Goal: Information Seeking & Learning: Learn about a topic

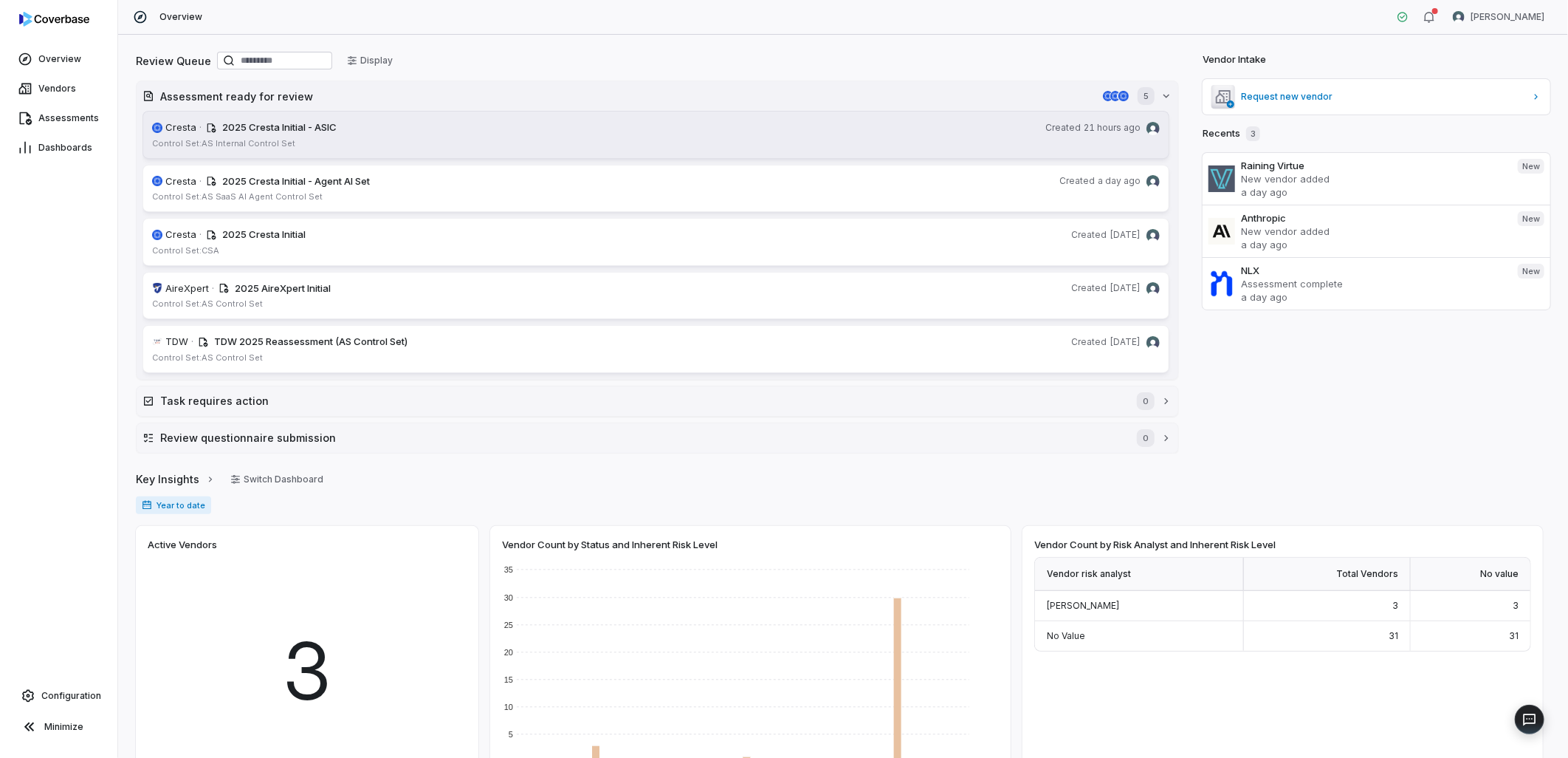
click at [387, 129] on div "2025 Cresta Initial - ASIC" at bounding box center [630, 127] width 817 height 15
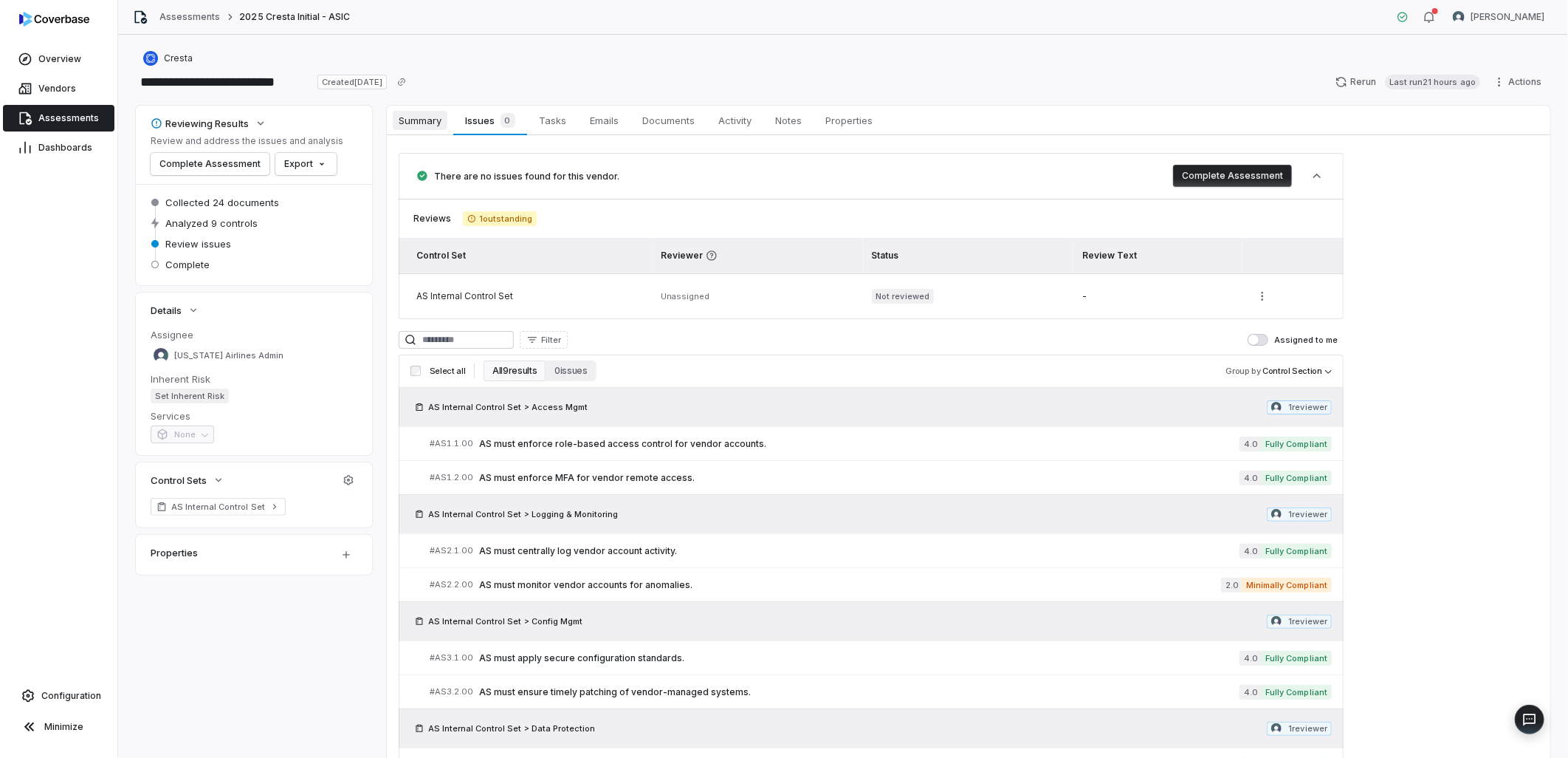
click at [440, 124] on span "Summary" at bounding box center [420, 120] width 55 height 19
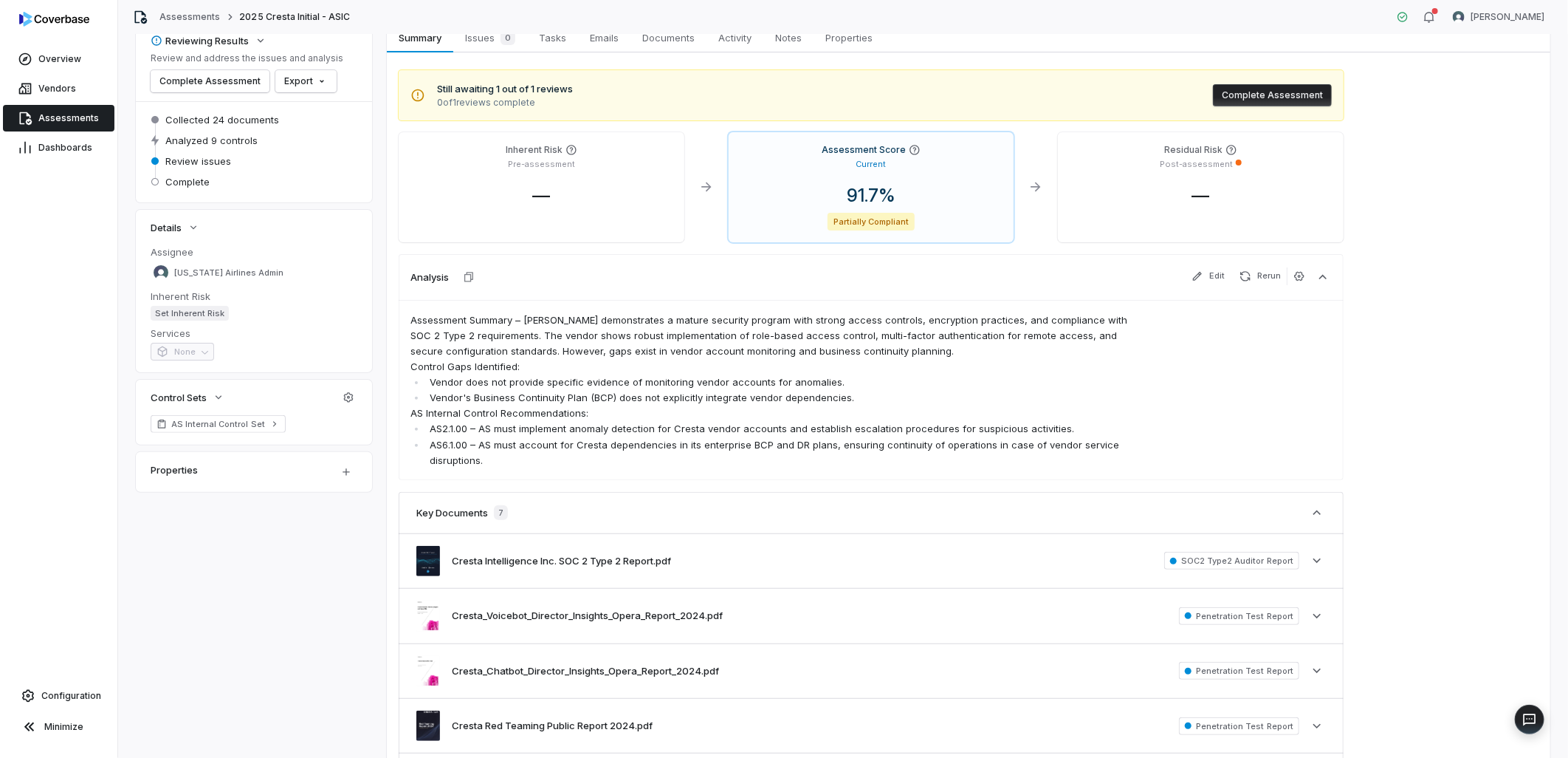
scroll to position [82, 0]
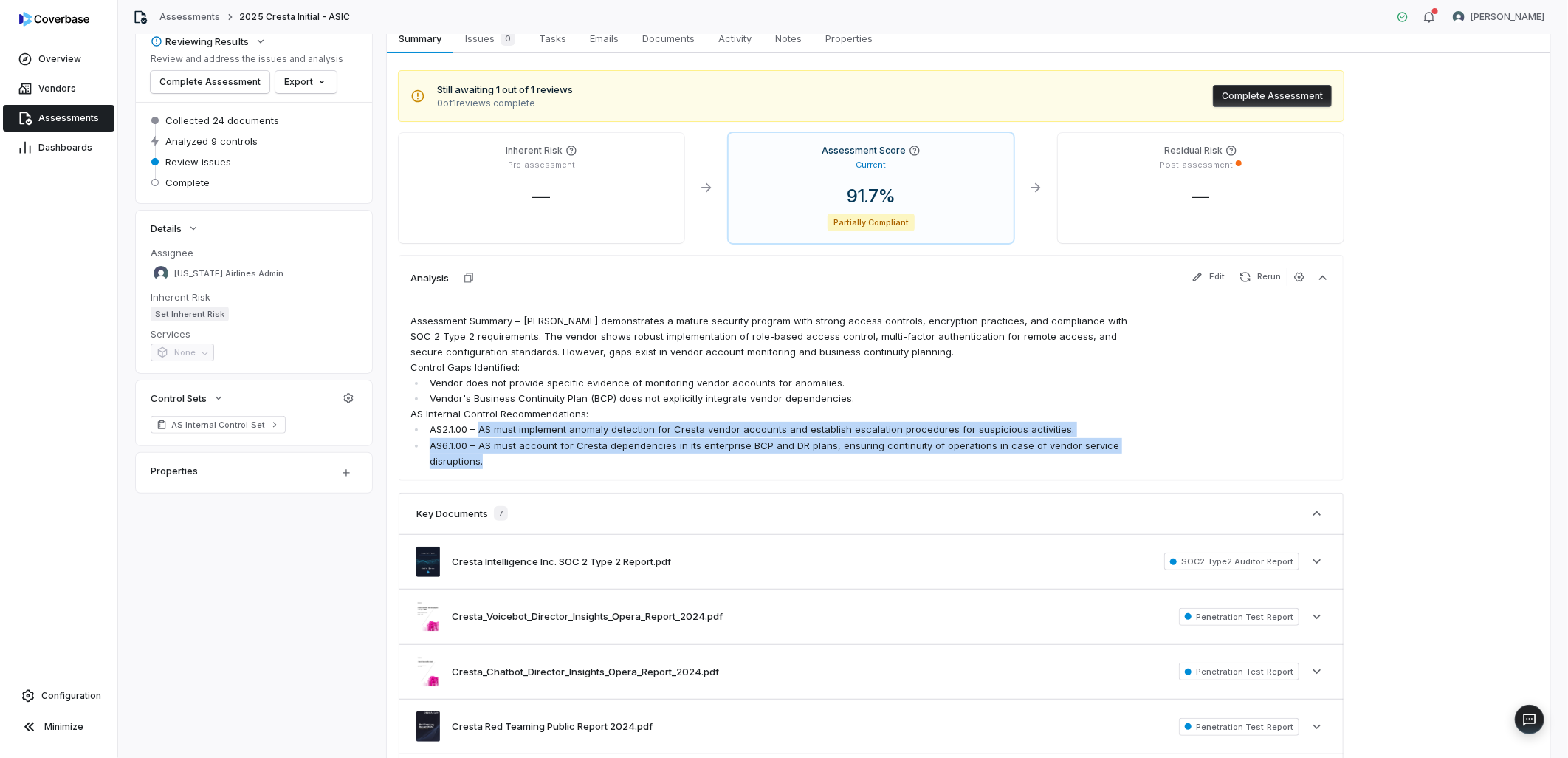
drag, startPoint x: 531, startPoint y: 485, endPoint x: 481, endPoint y: 447, distance: 62.8
click at [481, 447] on div "Assessment Summary – [PERSON_NAME] demonstrates a mature security program with …" at bounding box center [871, 390] width 945 height 180
click at [528, 469] on li "AS6.1.00 – AS must account for Cresta dependencies in its enterprise BCP and DR…" at bounding box center [786, 453] width 722 height 31
drag, startPoint x: 517, startPoint y: 473, endPoint x: 479, endPoint y: 445, distance: 47.2
click at [479, 445] on ul "AS2.1.00 – AS must implement anomaly detection for Cresta vendor accounts and e…" at bounding box center [779, 445] width 737 height 47
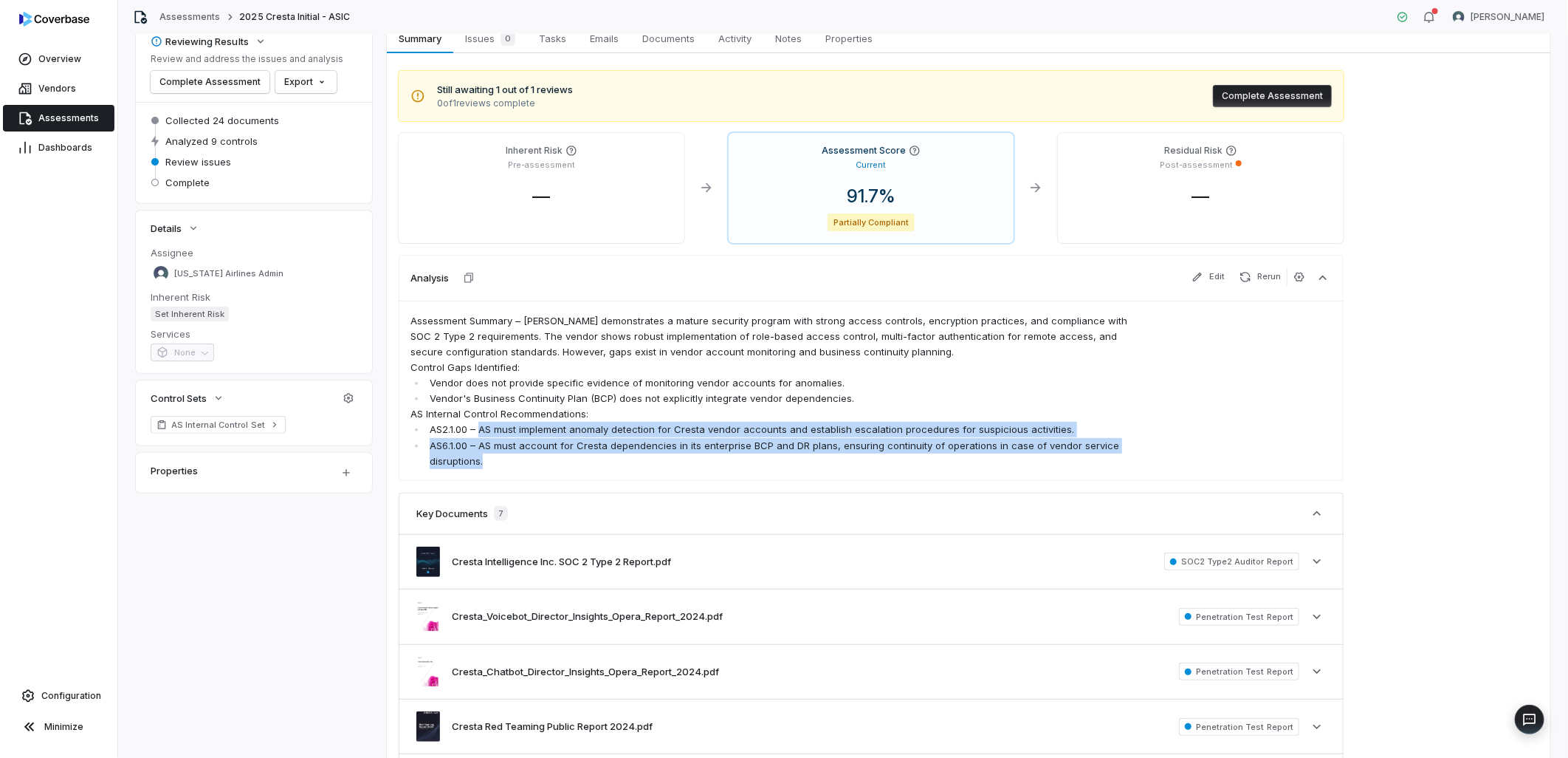
copy ul "AS must implement anomaly detection for Cresta vendor accounts and establish es…"
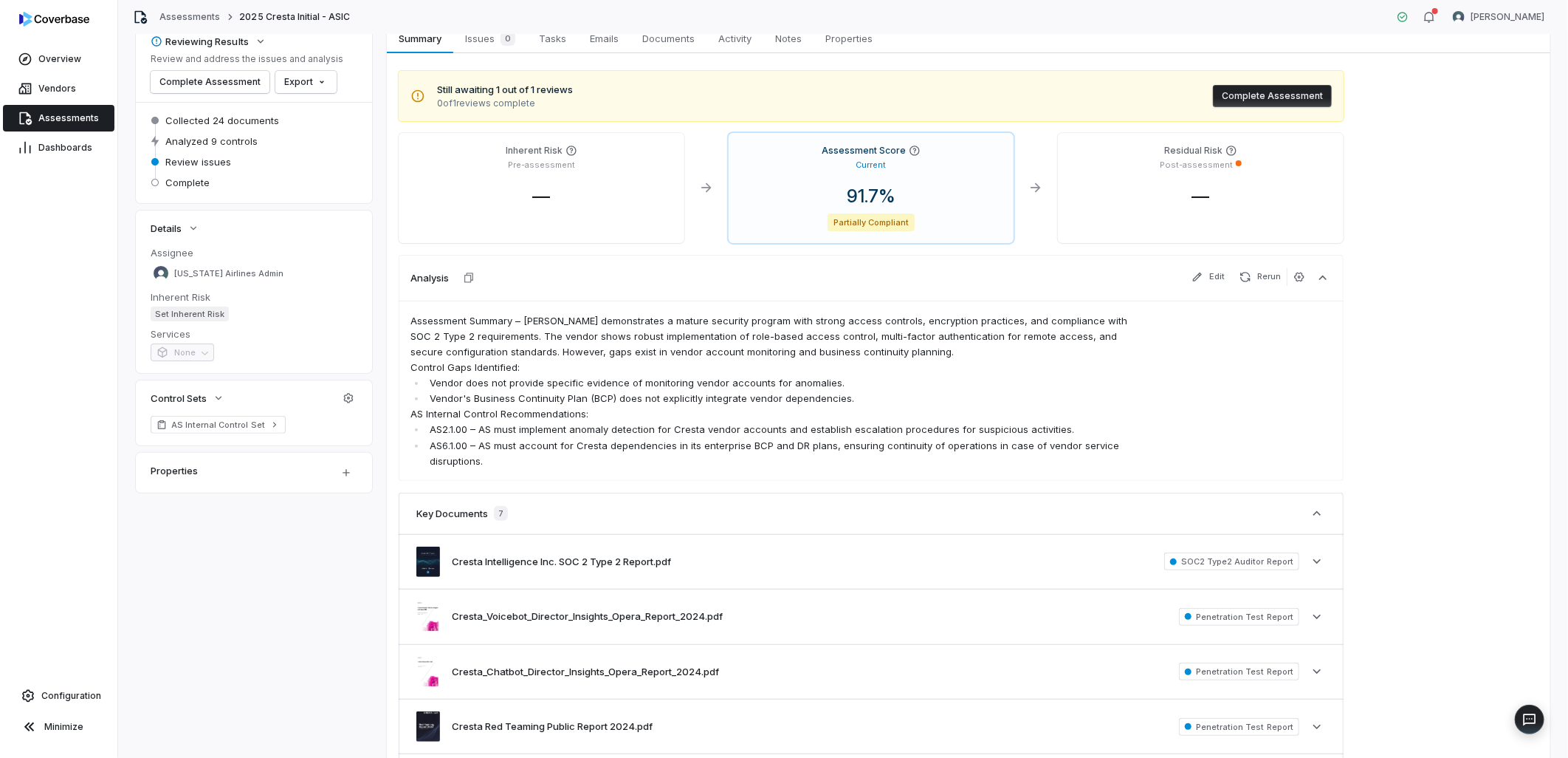
click at [466, 336] on p "Assessment Summary – [PERSON_NAME] demonstrates a mature security program with …" at bounding box center [779, 336] width 737 height 47
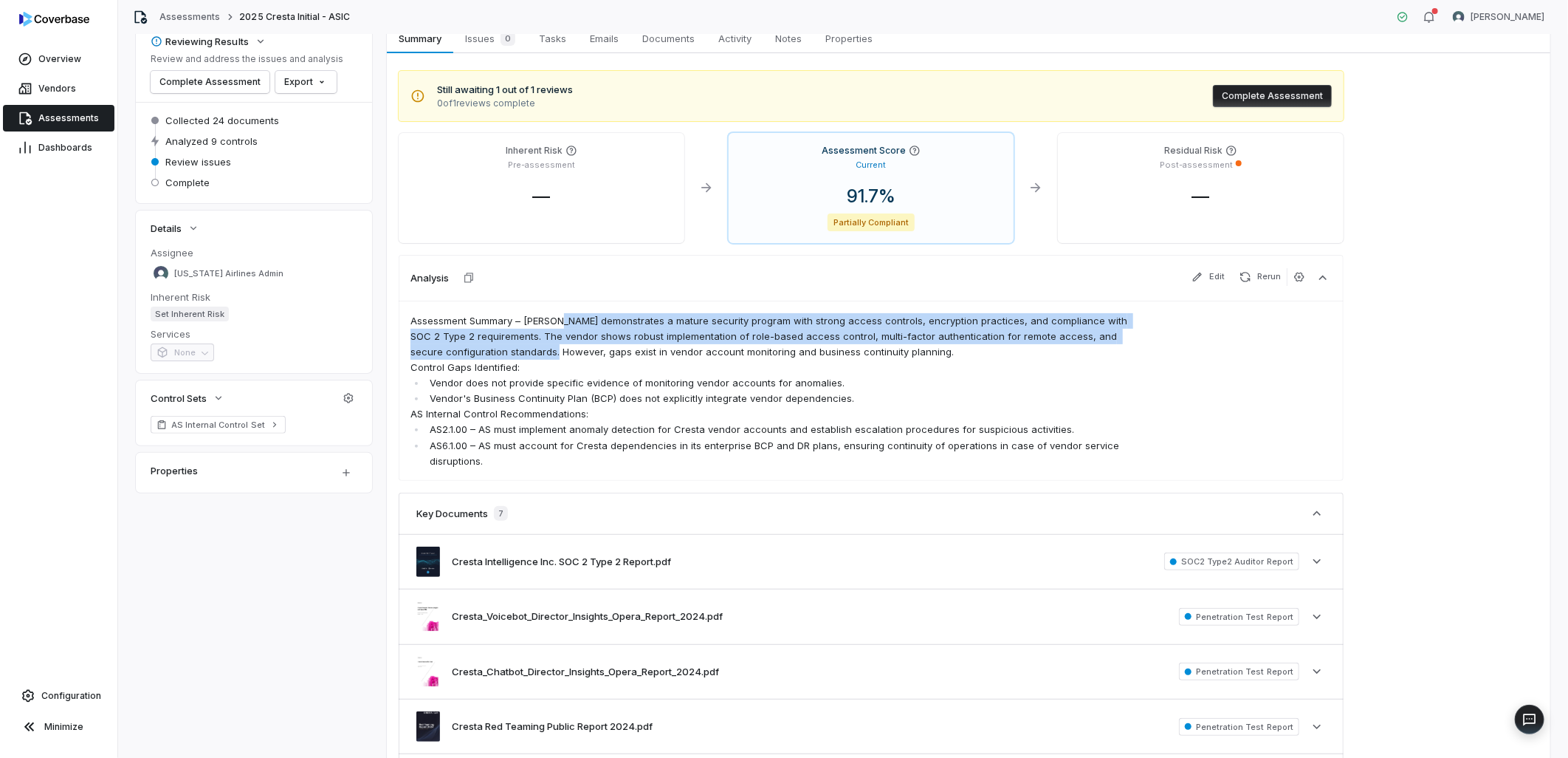
drag, startPoint x: 410, startPoint y: 336, endPoint x: 1056, endPoint y: 357, distance: 646.3
click at [1056, 357] on p "Assessment Summary – [PERSON_NAME] demonstrates a mature security program with …" at bounding box center [779, 336] width 737 height 47
copy p "Cresta demonstrates a mature security program with strong access controls, encr…"
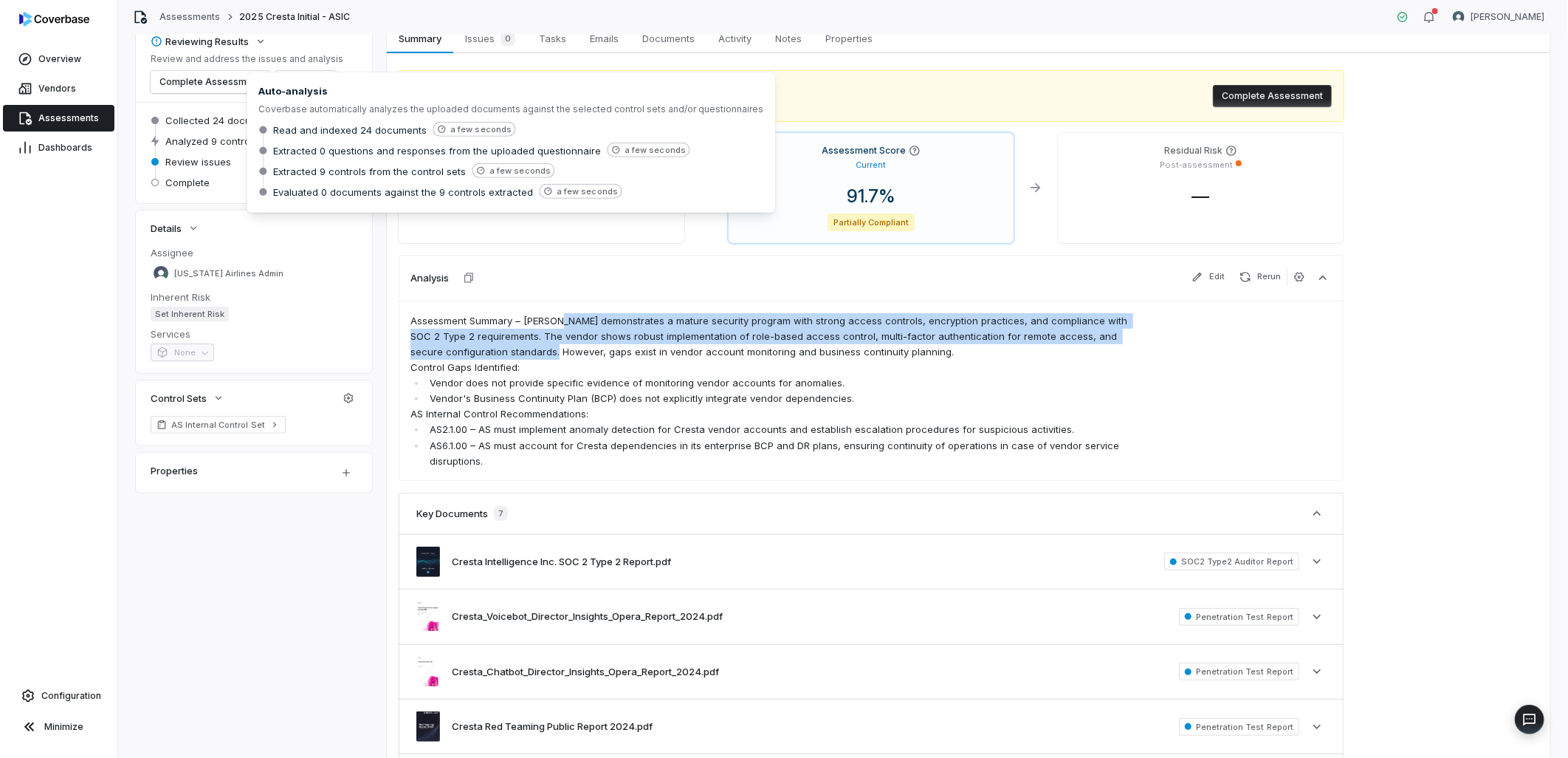
click at [85, 106] on link "Assessments" at bounding box center [59, 118] width 112 height 27
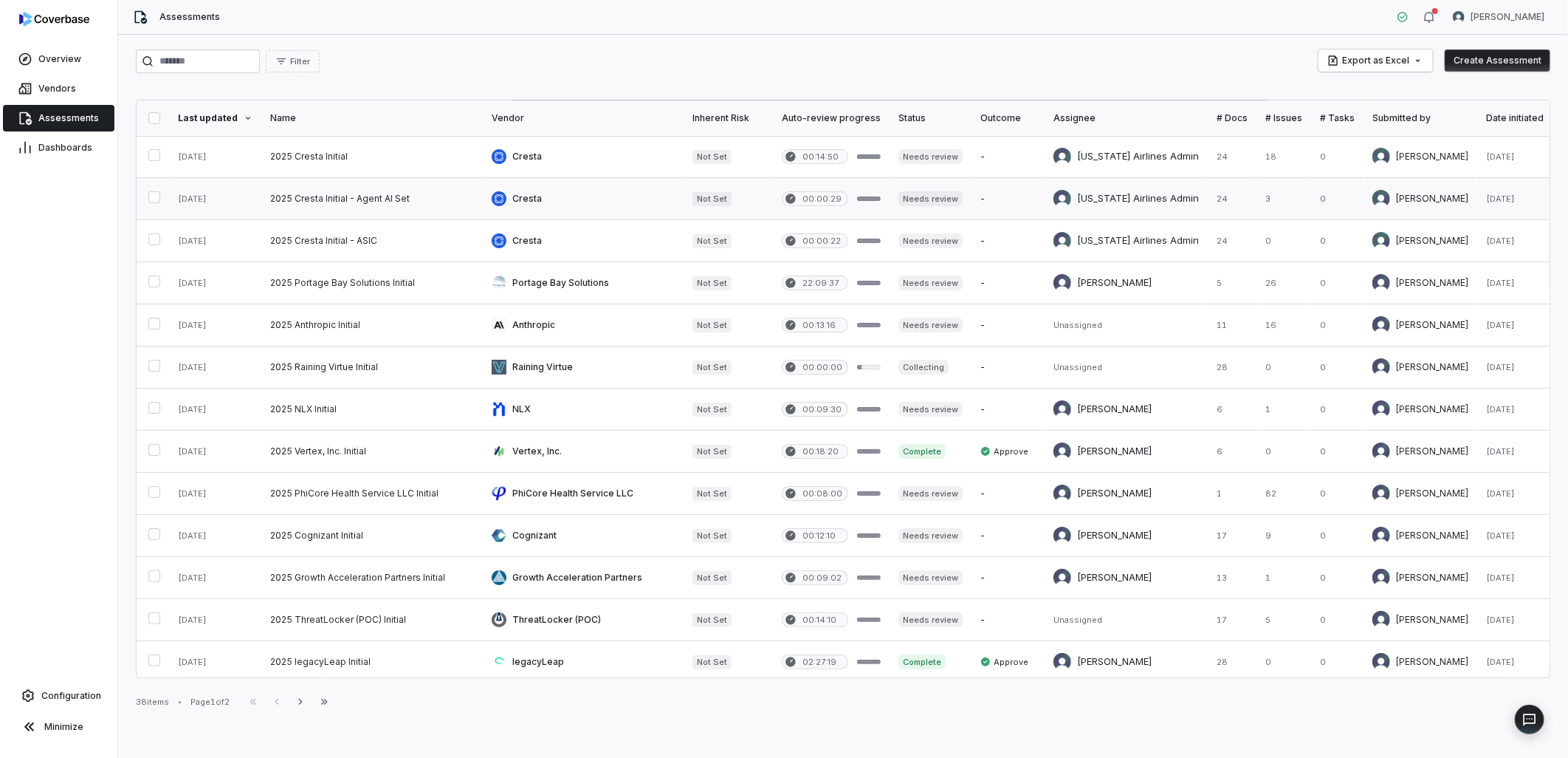
click at [338, 203] on link at bounding box center [372, 199] width 222 height 42
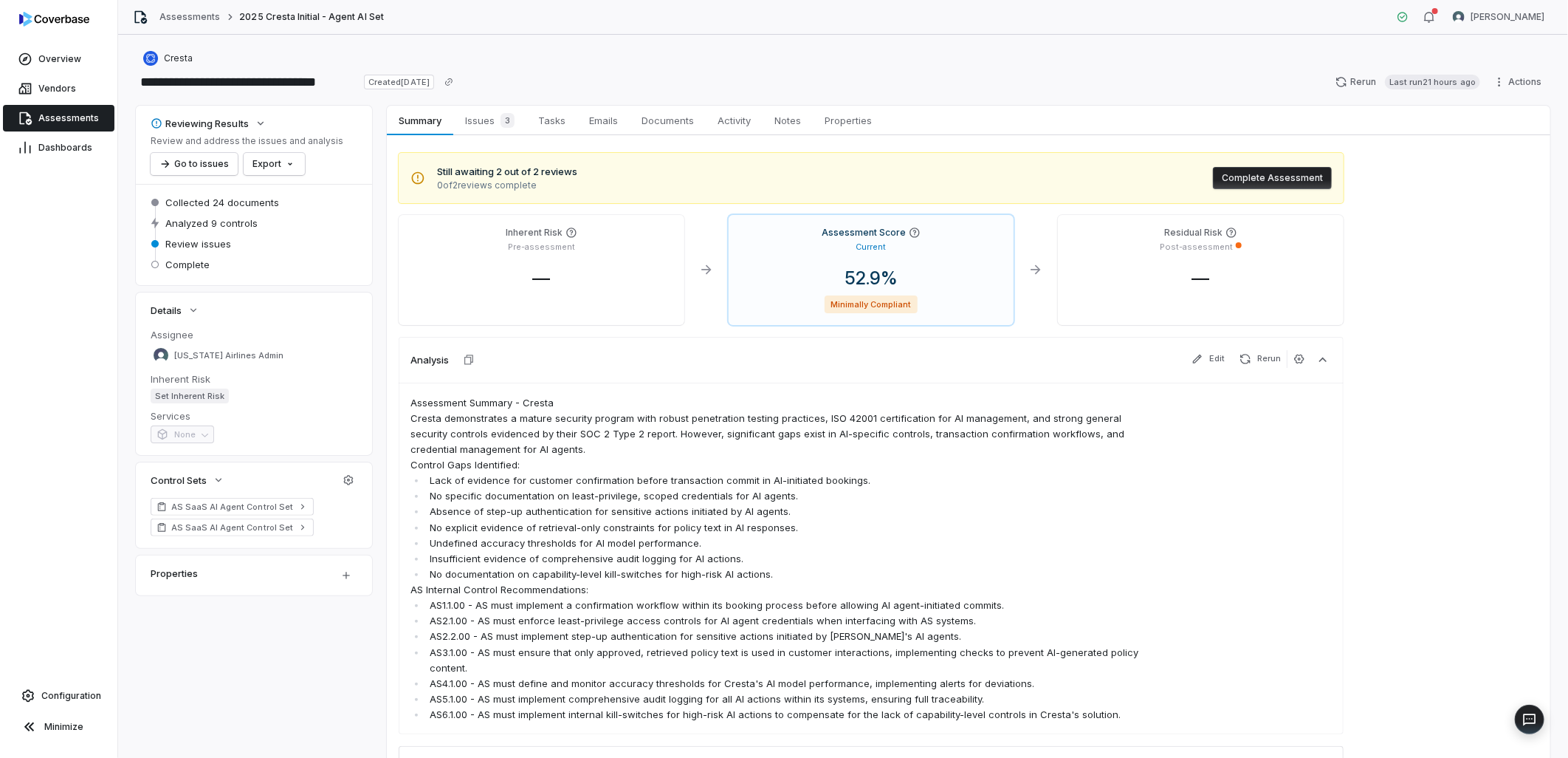
scroll to position [82, 0]
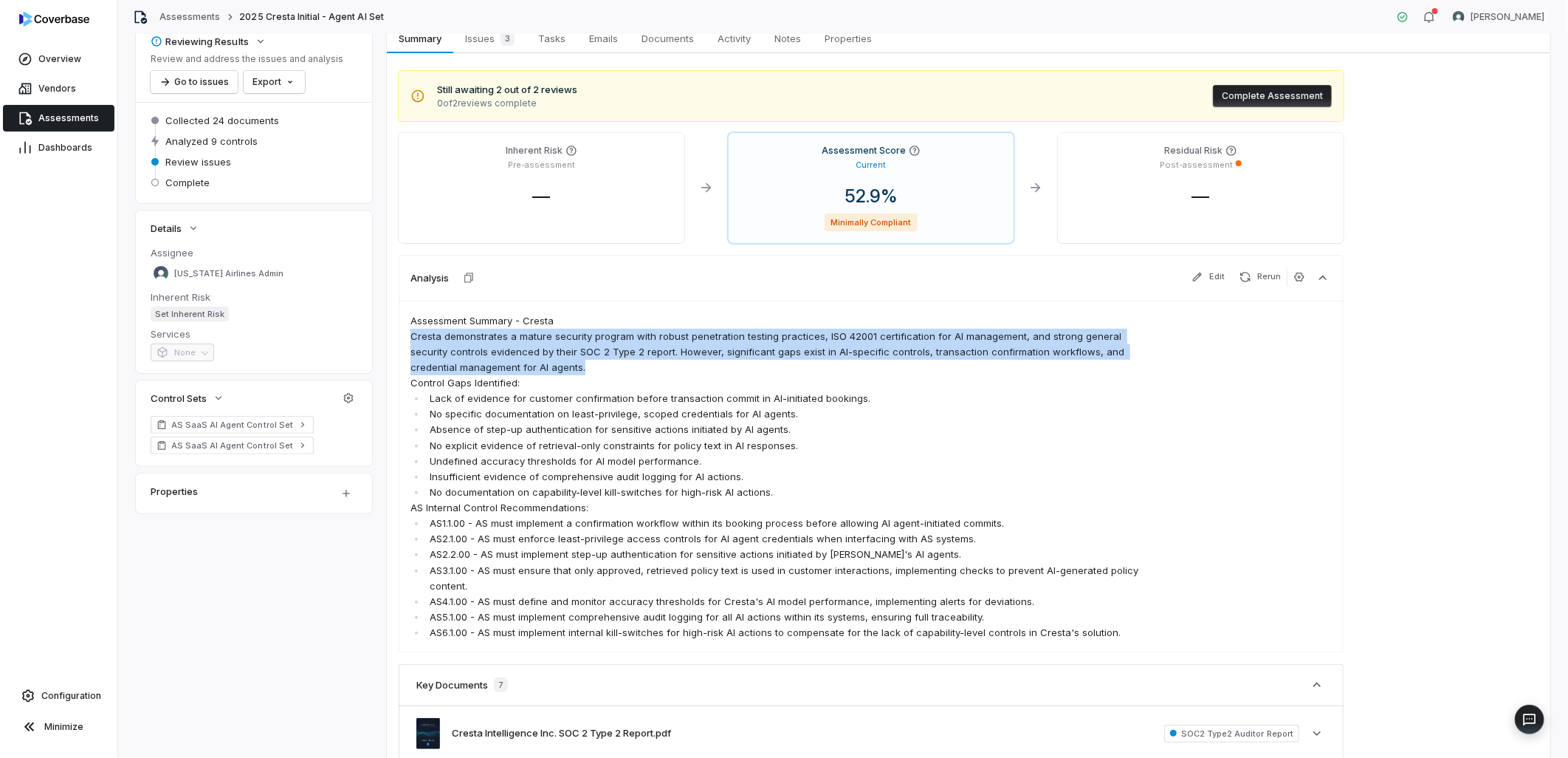
drag, startPoint x: 407, startPoint y: 334, endPoint x: 592, endPoint y: 367, distance: 187.9
click at [592, 367] on div "Assessment Summary - [PERSON_NAME] demonstrates a mature security program with …" at bounding box center [871, 477] width 945 height 353
copy p "Cresta demonstrates a mature security program with robust penetration testing p…"
drag, startPoint x: 70, startPoint y: 113, endPoint x: 557, endPoint y: 184, distance: 492.1
click at [70, 113] on span "Assessments" at bounding box center [69, 119] width 61 height 12
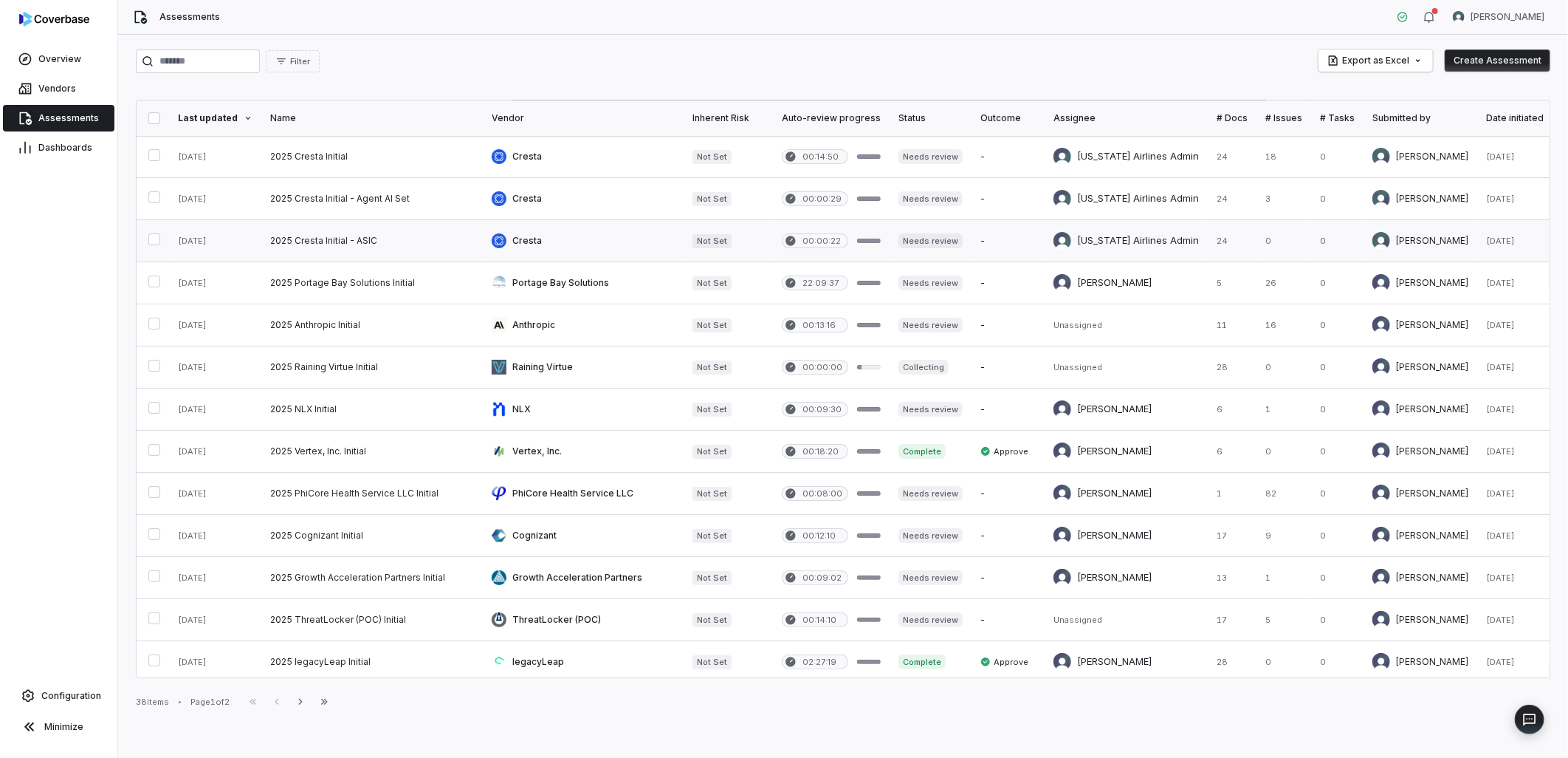
click at [347, 235] on link at bounding box center [372, 241] width 222 height 42
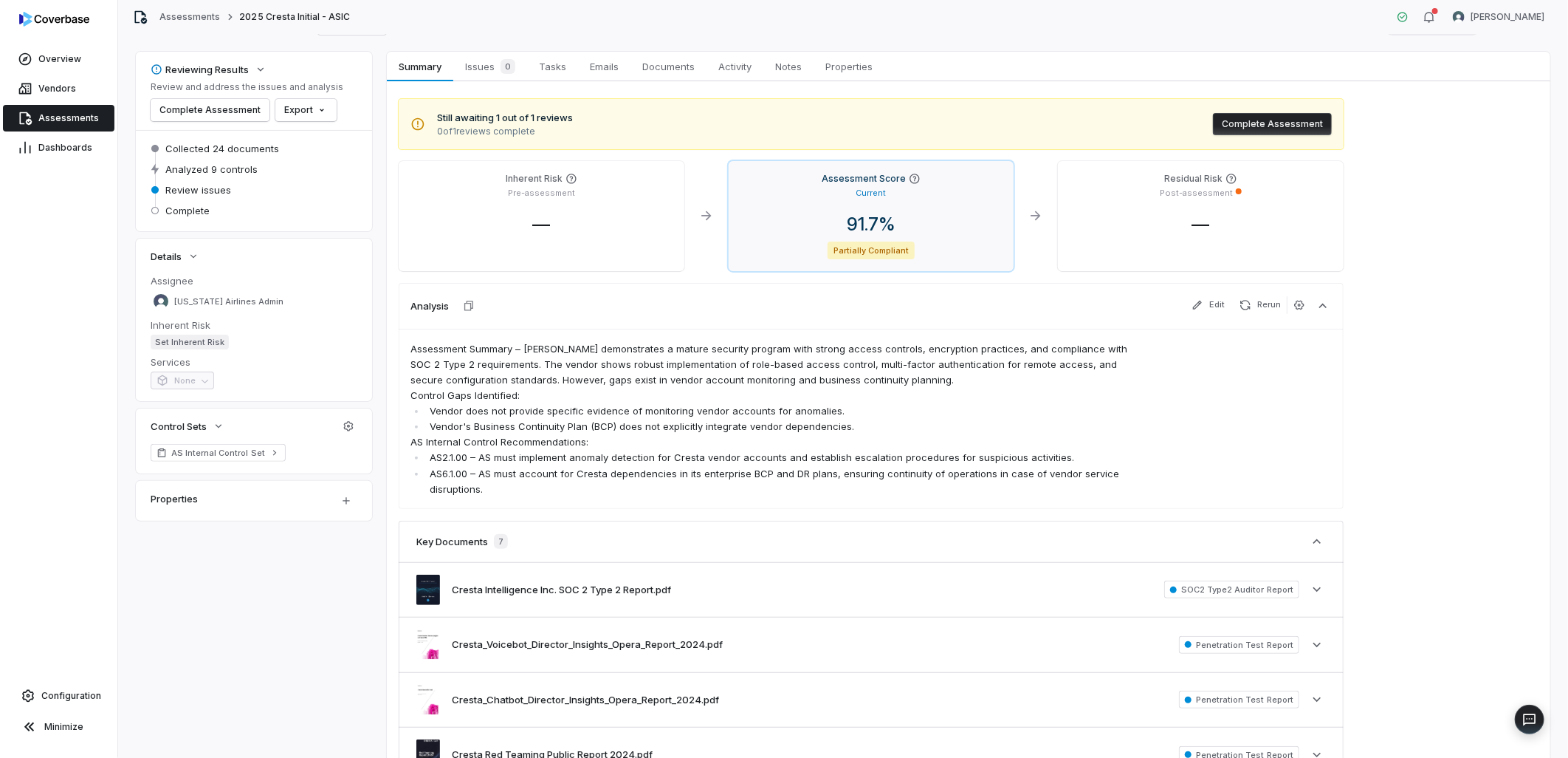
scroll to position [82, 0]
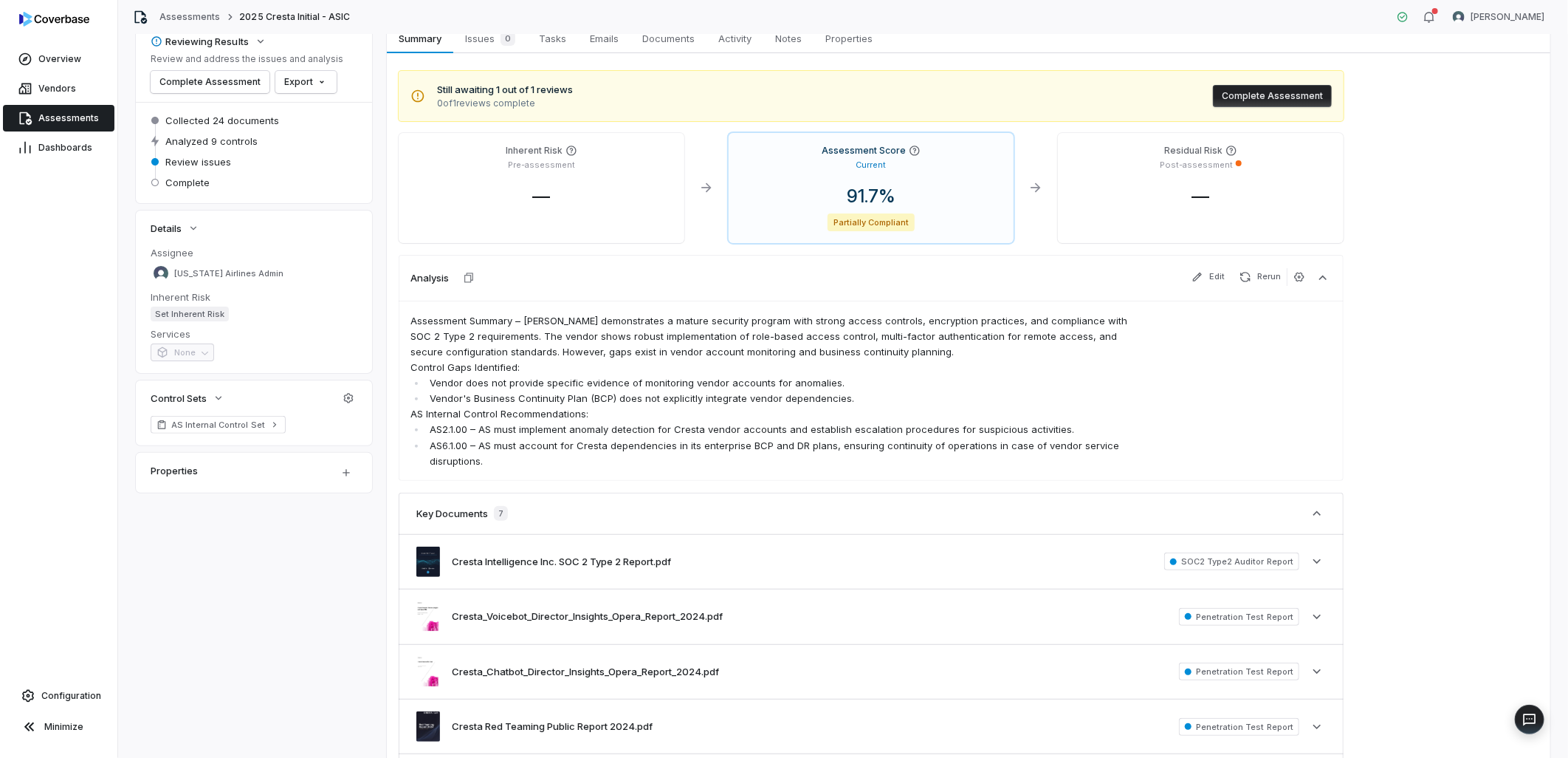
click at [67, 122] on span "Assessments" at bounding box center [69, 119] width 61 height 12
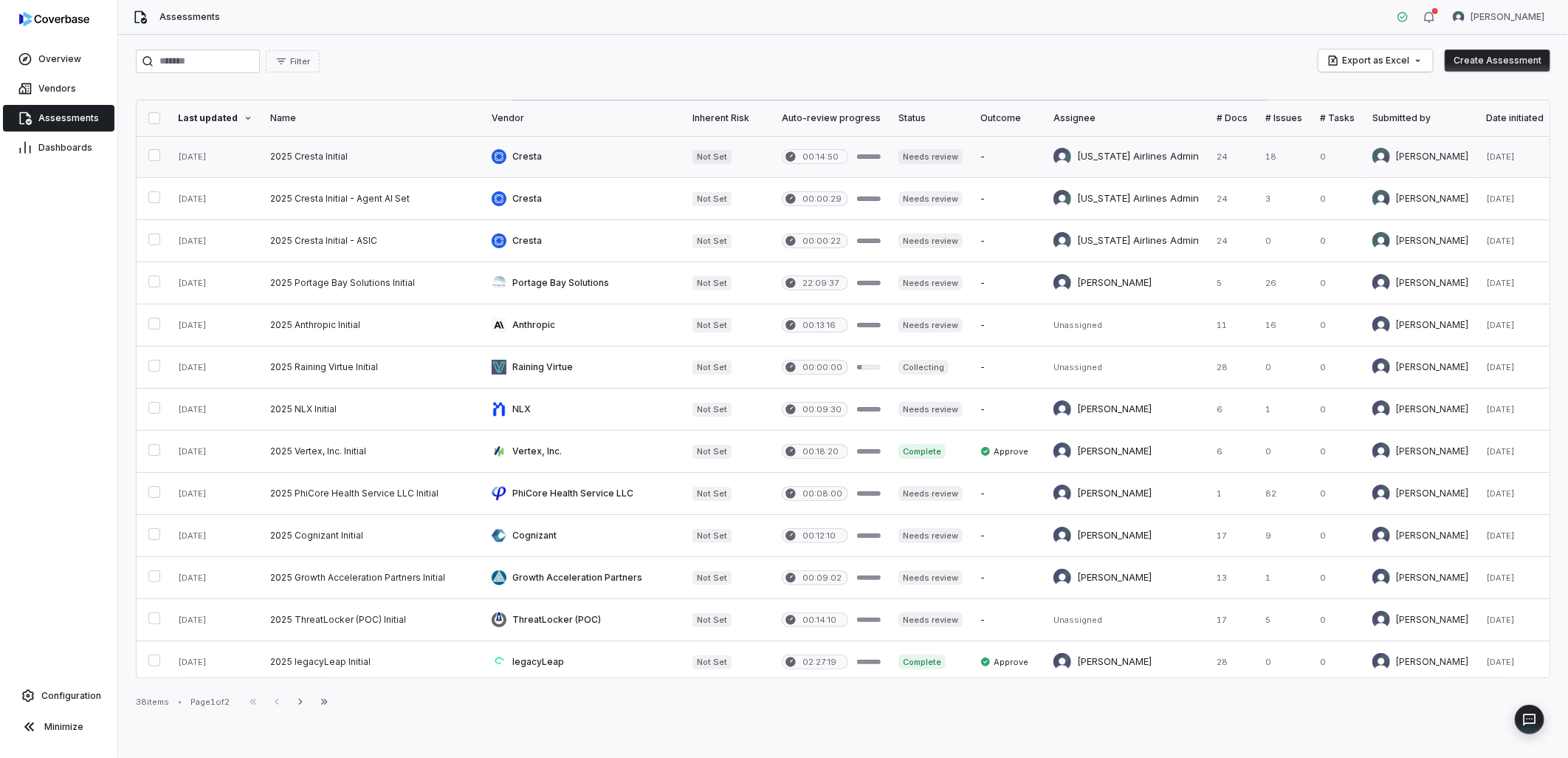
click at [385, 161] on link at bounding box center [372, 156] width 222 height 42
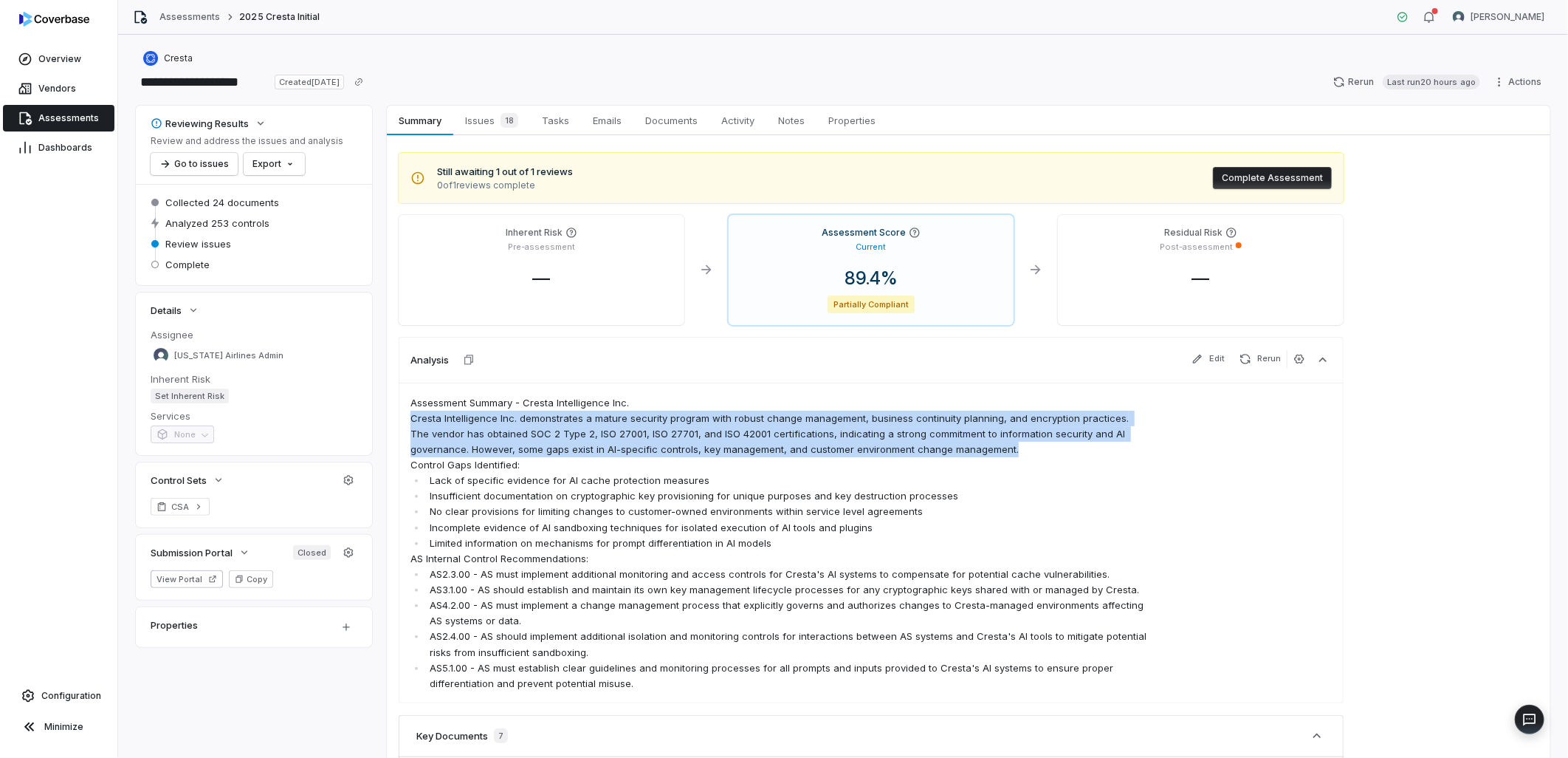
drag, startPoint x: 1003, startPoint y: 449, endPoint x: 406, endPoint y: 418, distance: 597.8
click at [406, 418] on div "Assessment Summary - Cresta Intelligence Inc. Cresta Intelligence Inc. demonstr…" at bounding box center [871, 543] width 945 height 321
copy p "Cresta Intelligence Inc. demonstrates a mature security program with robust cha…"
